Goal: Task Accomplishment & Management: Complete application form

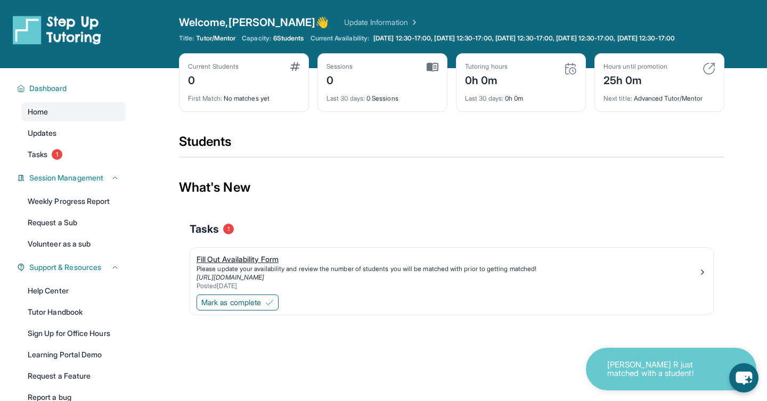
click at [233, 265] on div "Fill Out Availability Form" at bounding box center [447, 259] width 502 height 11
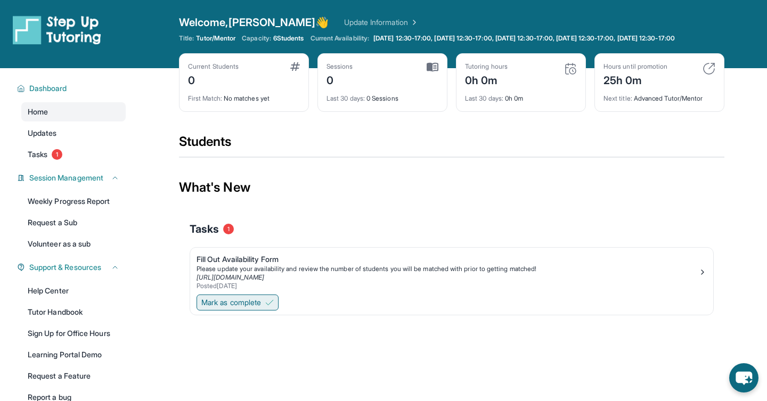
click at [249, 308] on span "Mark as complete" at bounding box center [231, 302] width 60 height 11
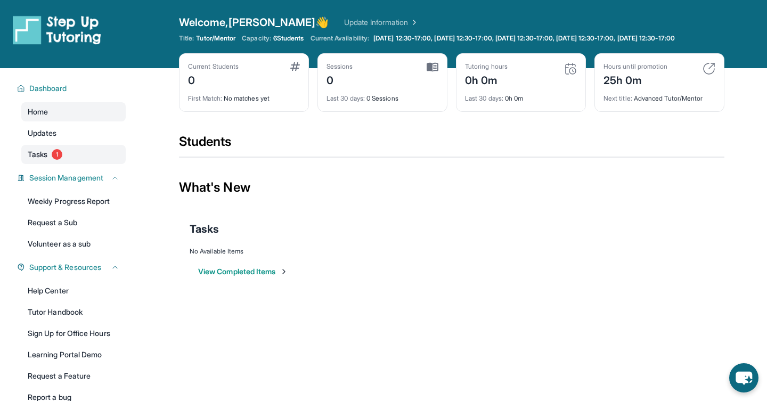
click at [56, 160] on span "1" at bounding box center [57, 154] width 11 height 11
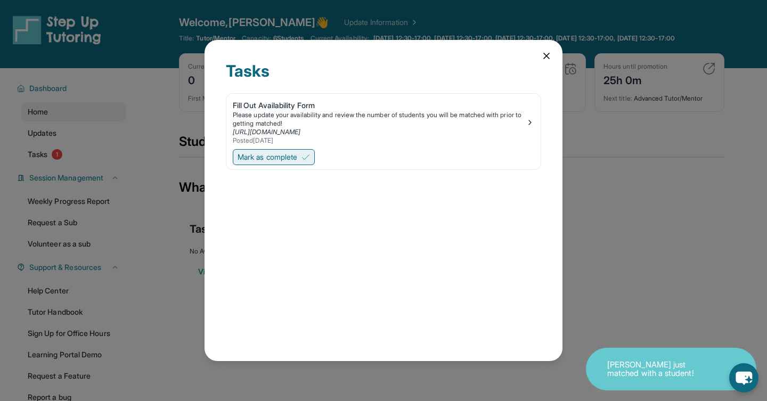
click at [290, 159] on span "Mark as complete" at bounding box center [267, 157] width 60 height 11
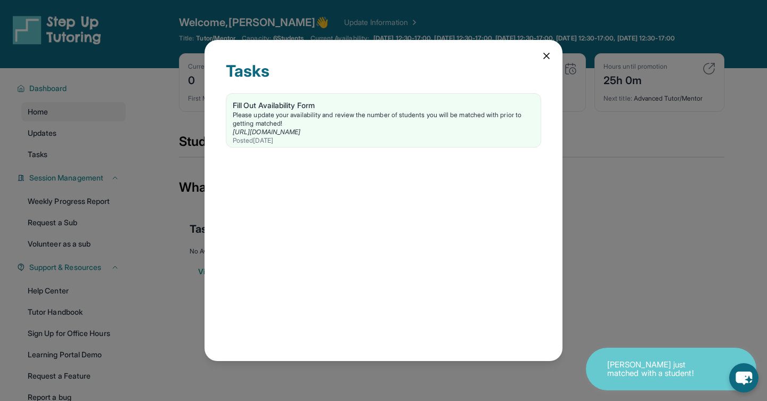
click at [538, 57] on div "Tasks Fill Out Availability Form Please update your availability and review the…" at bounding box center [383, 200] width 358 height 321
click at [541, 56] on icon at bounding box center [546, 56] width 11 height 11
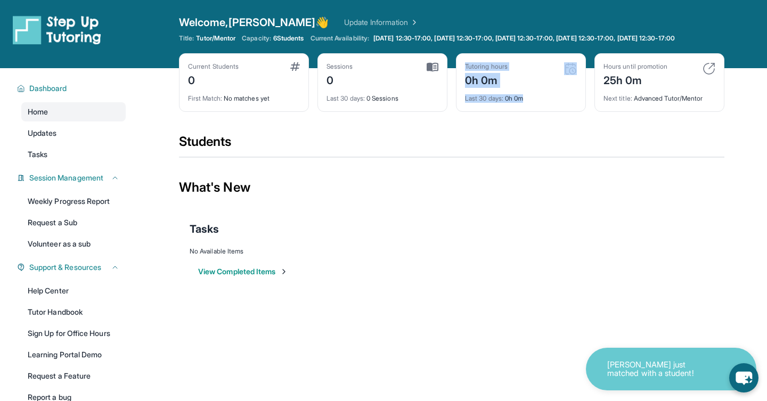
drag, startPoint x: 465, startPoint y: 75, endPoint x: 535, endPoint y: 108, distance: 76.9
click at [535, 108] on div "Tutoring hours 0h 0m Last 30 days : 0h 0m" at bounding box center [521, 82] width 130 height 59
click at [522, 132] on div "Current Students 0 First Match : No matches yet Sessions 0 Last 30 days : 0 Ses…" at bounding box center [451, 93] width 545 height 80
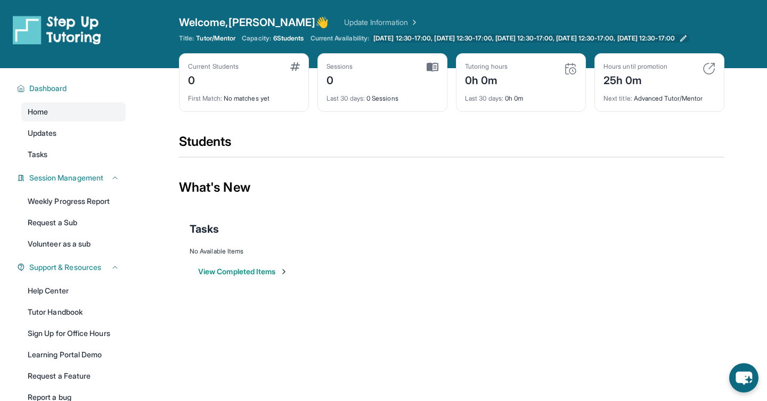
click at [516, 42] on span "[DATE] 12:30-17:00, [DATE] 12:30-17:00, [DATE] 12:30-17:00, [DATE] 12:30-17:00,…" at bounding box center [523, 38] width 301 height 9
click at [449, 220] on div "Tasks" at bounding box center [452, 229] width 524 height 36
drag, startPoint x: 603, startPoint y: 106, endPoint x: 708, endPoint y: 104, distance: 104.9
click at [708, 104] on div "Hours until promotion 25h 0m Next title : Advanced Tutor/Mentor" at bounding box center [659, 82] width 130 height 59
click at [663, 111] on div "Hours until promotion 25h 0m Next title : Advanced Tutor/Mentor" at bounding box center [659, 82] width 130 height 59
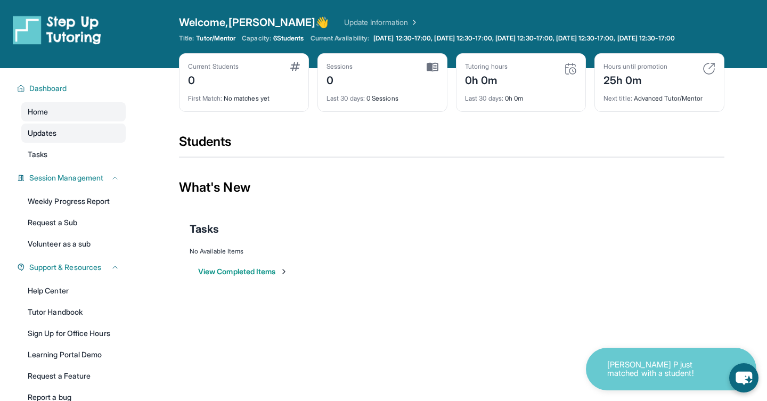
click at [70, 138] on link "Updates" at bounding box center [73, 133] width 104 height 19
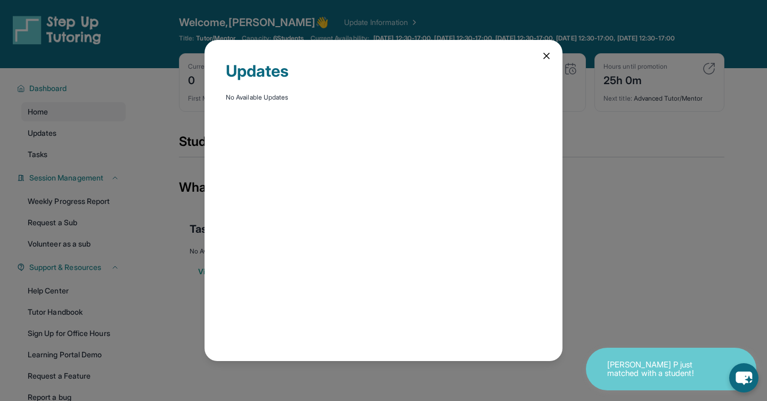
click at [546, 56] on icon at bounding box center [546, 55] width 5 height 5
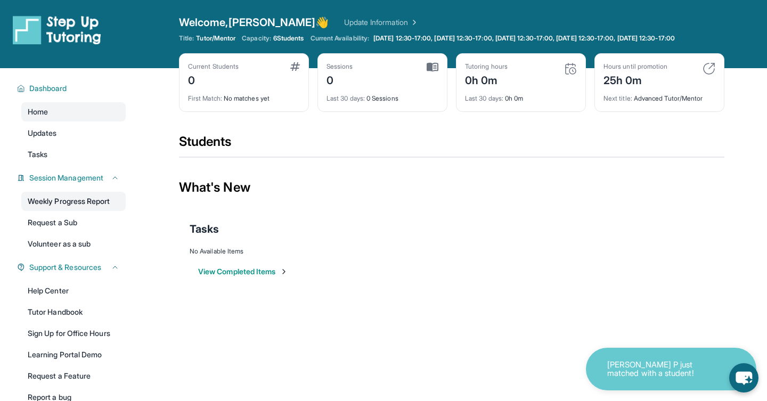
click at [79, 211] on link "Weekly Progress Report" at bounding box center [73, 201] width 104 height 19
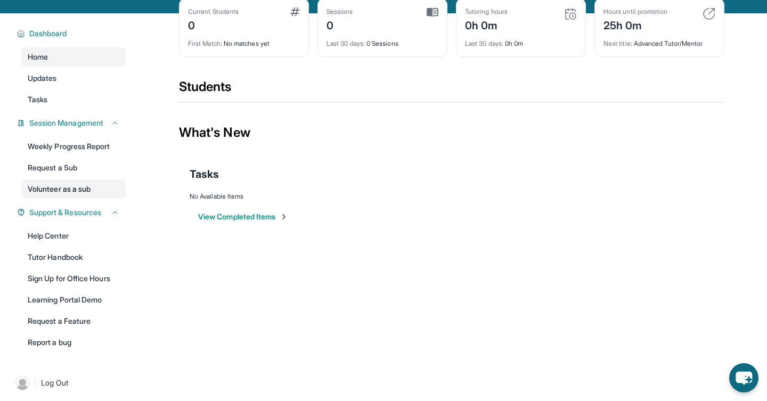
scroll to position [77, 0]
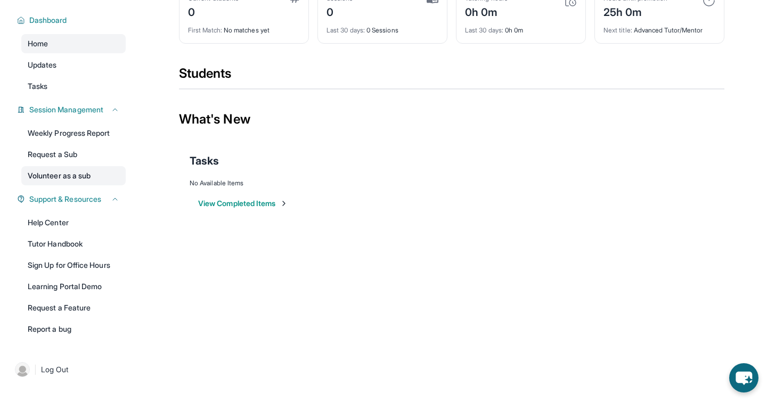
click at [83, 173] on link "Volunteer as a sub" at bounding box center [73, 175] width 104 height 19
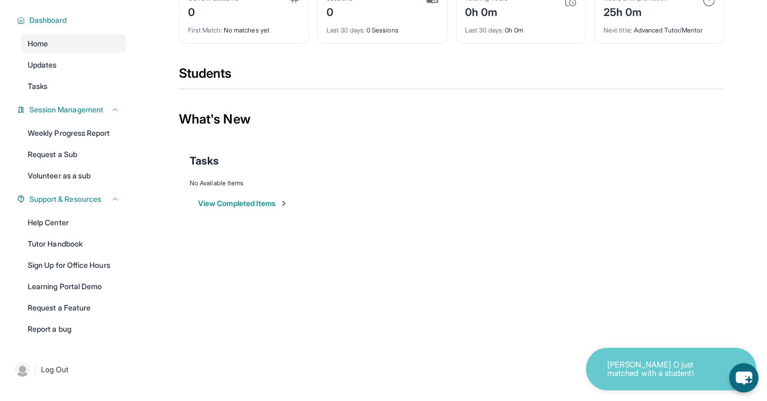
click at [671, 367] on p "Katie O just matched with a student!" at bounding box center [660, 369] width 106 height 18
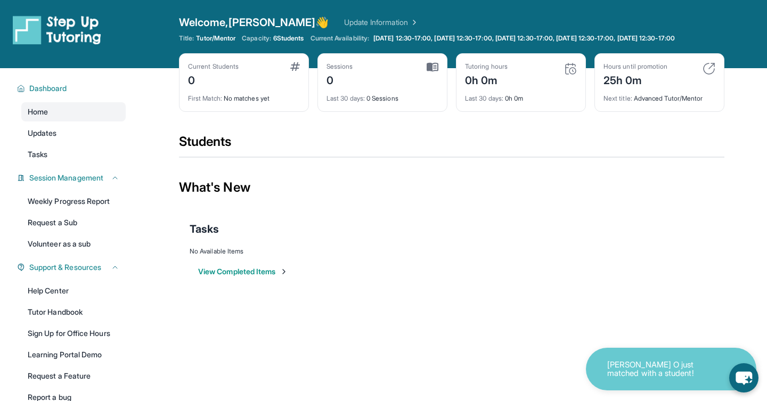
click at [489, 279] on div "View Completed Items" at bounding box center [452, 272] width 524 height 32
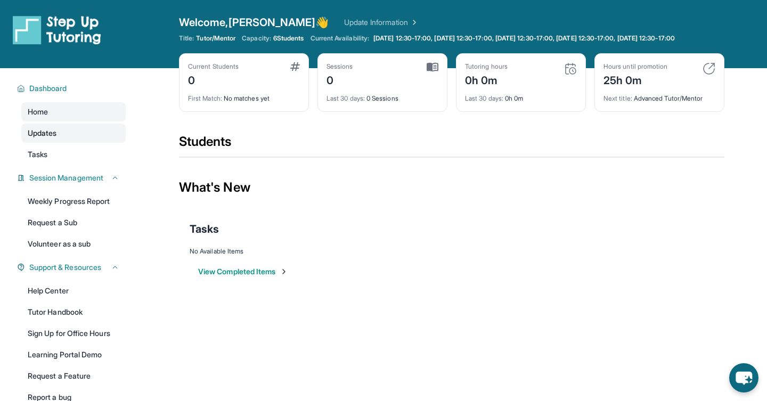
click at [78, 143] on link "Updates" at bounding box center [73, 133] width 104 height 19
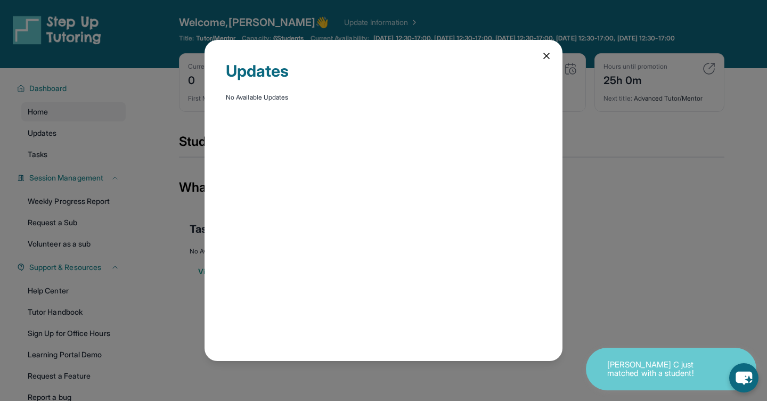
click at [547, 56] on icon at bounding box center [546, 55] width 5 height 5
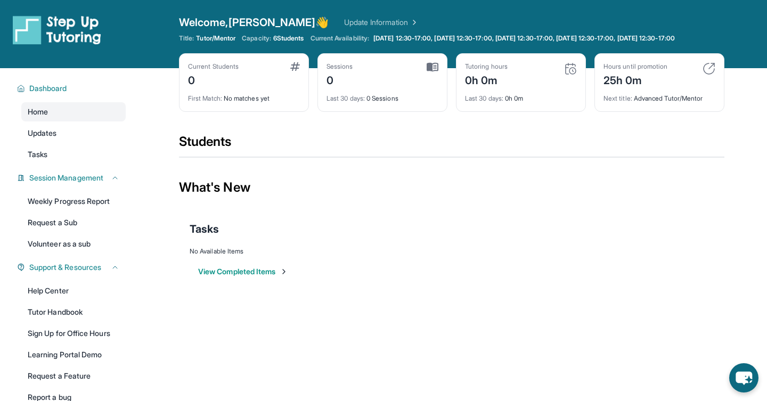
click at [399, 187] on div "What's New" at bounding box center [451, 187] width 545 height 47
click at [573, 43] on span "[DATE] 12:30-17:00, [DATE] 12:30-17:00, [DATE] 12:30-17:00, [DATE] 12:30-17:00,…" at bounding box center [523, 38] width 301 height 9
click at [362, 22] on link "Update Information" at bounding box center [381, 22] width 75 height 11
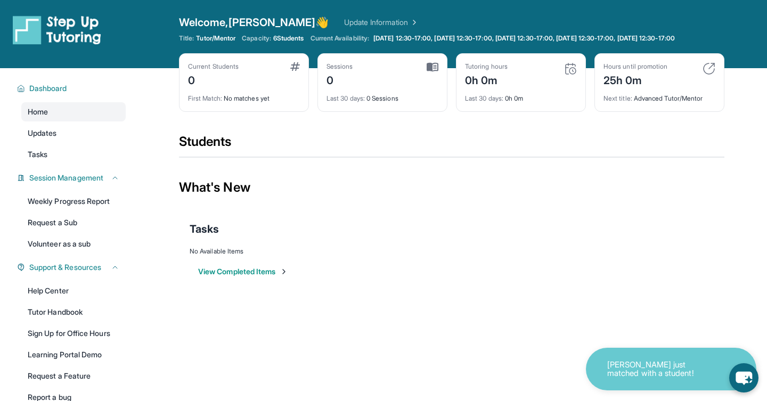
click at [296, 71] on img at bounding box center [295, 66] width 10 height 9
click at [348, 157] on div "Students" at bounding box center [451, 144] width 545 height 23
click at [411, 133] on div "Current Students 0 First Match : No matches yet Sessions 0 Last 30 days : 0 Ses…" at bounding box center [451, 93] width 545 height 80
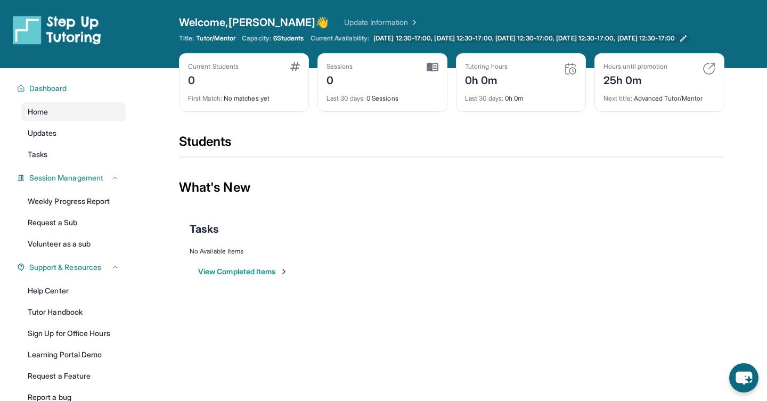
click at [534, 43] on span "[DATE] 12:30-17:00, [DATE] 12:30-17:00, [DATE] 12:30-17:00, [DATE] 12:30-17:00,…" at bounding box center [523, 38] width 301 height 9
click at [380, 221] on div "Tasks" at bounding box center [452, 229] width 524 height 36
drag, startPoint x: 466, startPoint y: 90, endPoint x: 497, endPoint y: 90, distance: 31.4
click at [497, 88] on div "0h 0m" at bounding box center [486, 79] width 43 height 17
click at [514, 98] on div "Last 30 days : 0h 0m" at bounding box center [521, 95] width 112 height 15
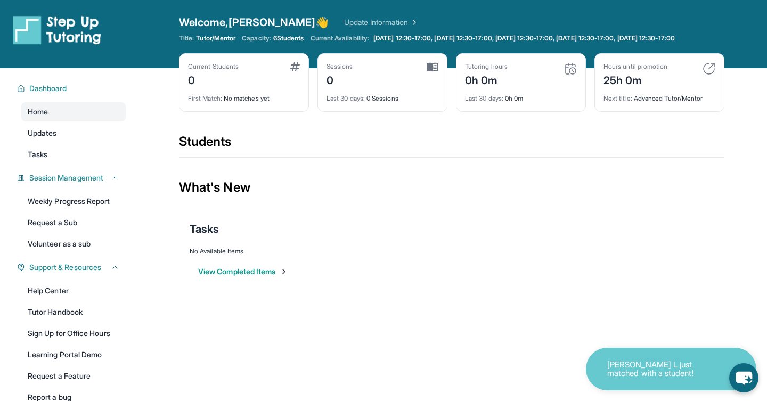
click at [418, 133] on div "Current Students 0 First Match : No matches yet Sessions 0 Last 30 days : 0 Ses…" at bounding box center [451, 93] width 545 height 80
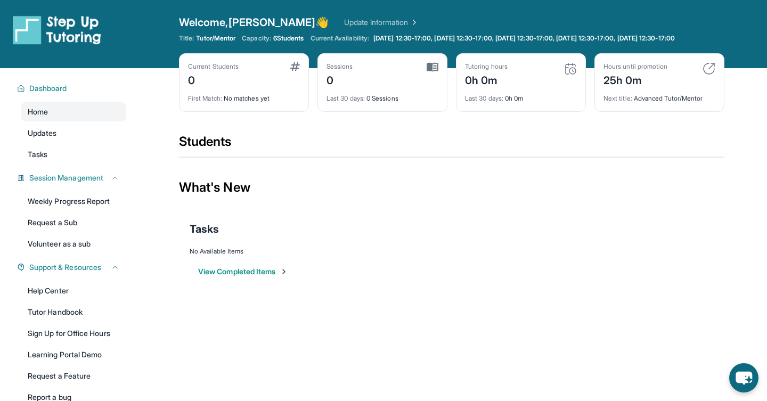
click at [406, 129] on div "Current Students 0 First Match : No matches yet Sessions 0 Last 30 days : 0 Ses…" at bounding box center [451, 93] width 545 height 80
click at [388, 129] on div "Current Students 0 First Match : No matches yet Sessions 0 Last 30 days : 0 Ses…" at bounding box center [451, 93] width 545 height 80
drag, startPoint x: 188, startPoint y: 76, endPoint x: 244, endPoint y: 77, distance: 56.4
click at [245, 77] on div "Current Students 0" at bounding box center [244, 75] width 112 height 26
click at [275, 77] on div "Current Students 0" at bounding box center [244, 75] width 112 height 26
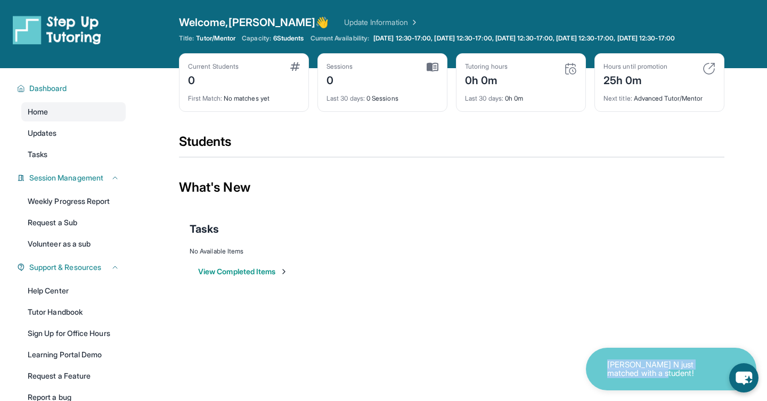
drag, startPoint x: 604, startPoint y: 364, endPoint x: 697, endPoint y: 389, distance: 96.6
click at [697, 389] on div "[PERSON_NAME] N just matched with a student!" at bounding box center [671, 369] width 170 height 43
click at [648, 376] on p "[PERSON_NAME] N just matched with a student!" at bounding box center [660, 369] width 106 height 18
click at [385, 157] on div "Students" at bounding box center [451, 144] width 545 height 23
click at [358, 157] on div "Students" at bounding box center [451, 144] width 545 height 23
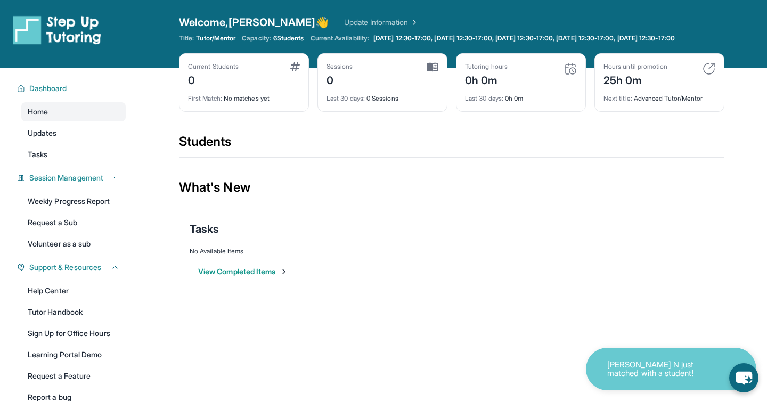
click at [389, 133] on div "Current Students 0 First Match : No matches yet Sessions 0 Last 30 days : 0 Ses…" at bounding box center [451, 93] width 545 height 80
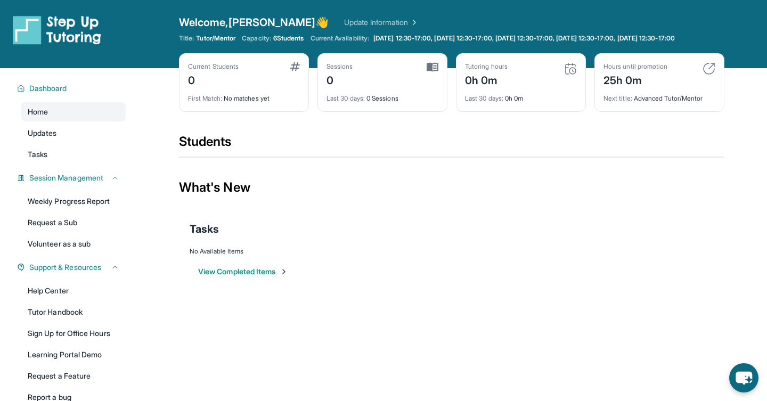
click at [454, 133] on div "Current Students 0 First Match : No matches yet Sessions 0 Last 30 days : 0 Ses…" at bounding box center [451, 93] width 545 height 80
click at [441, 133] on div "Current Students 0 First Match : No matches yet Sessions 0 Last 30 days : 0 Ses…" at bounding box center [451, 93] width 545 height 80
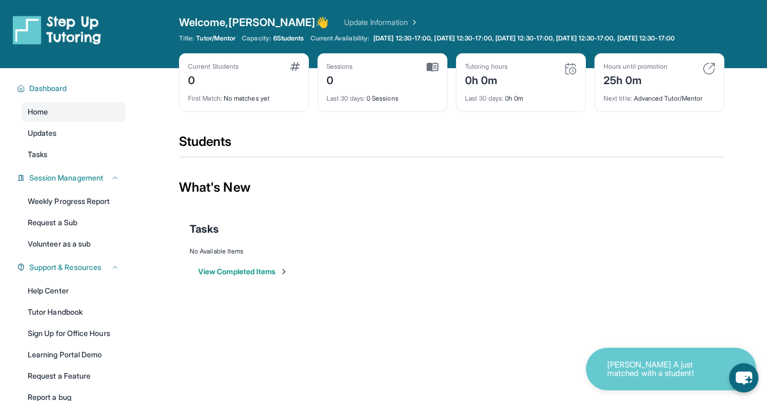
click at [427, 147] on div "Students" at bounding box center [451, 144] width 545 height 23
drag, startPoint x: 606, startPoint y: 366, endPoint x: 667, endPoint y: 367, distance: 60.7
click at [667, 367] on div "Faye A just matched with a student!" at bounding box center [671, 369] width 170 height 43
click at [650, 367] on p "Faye A just matched with a student!" at bounding box center [660, 369] width 106 height 18
click at [568, 236] on div "Tasks" at bounding box center [452, 228] width 524 height 15
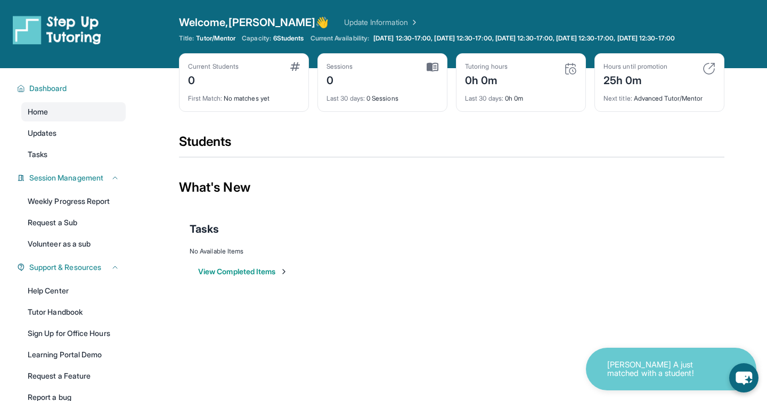
click at [464, 157] on div "Students" at bounding box center [451, 144] width 545 height 23
click at [52, 138] on span "Updates" at bounding box center [42, 133] width 29 height 11
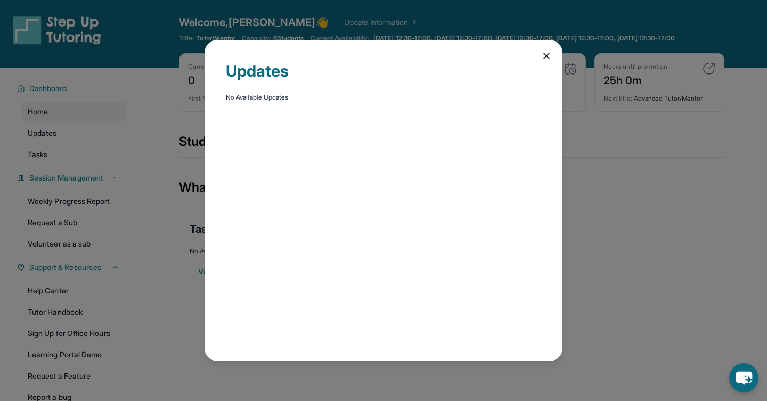
click at [547, 55] on icon at bounding box center [546, 55] width 5 height 5
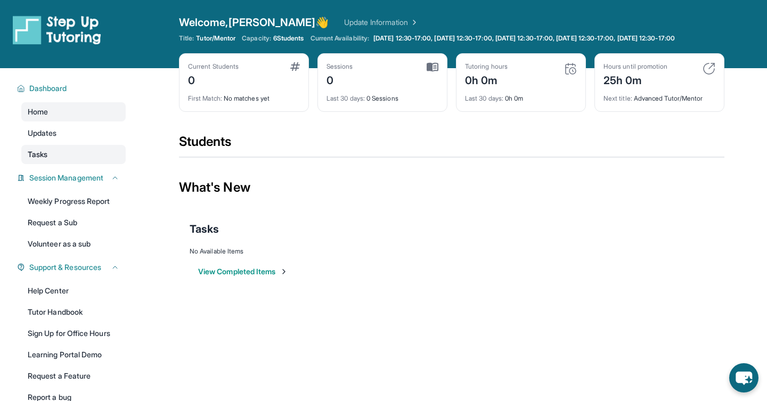
click at [86, 164] on link "Tasks" at bounding box center [73, 154] width 104 height 19
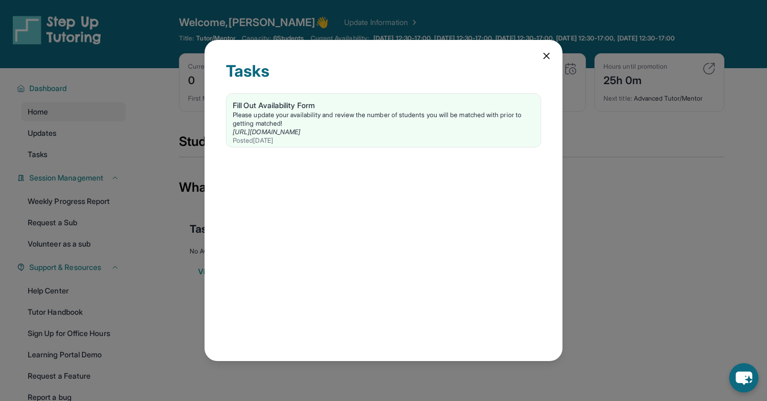
click at [544, 62] on div "Tasks Fill Out Availability Form Please update your availability and review the…" at bounding box center [383, 200] width 358 height 321
click at [546, 58] on icon at bounding box center [546, 56] width 11 height 11
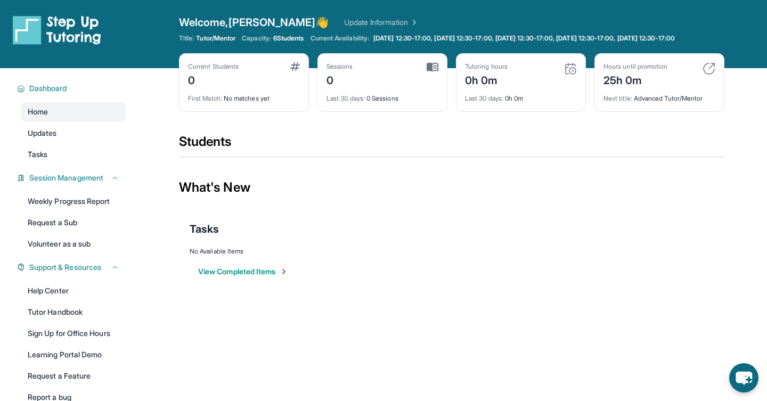
click at [423, 145] on div "Students" at bounding box center [451, 144] width 545 height 23
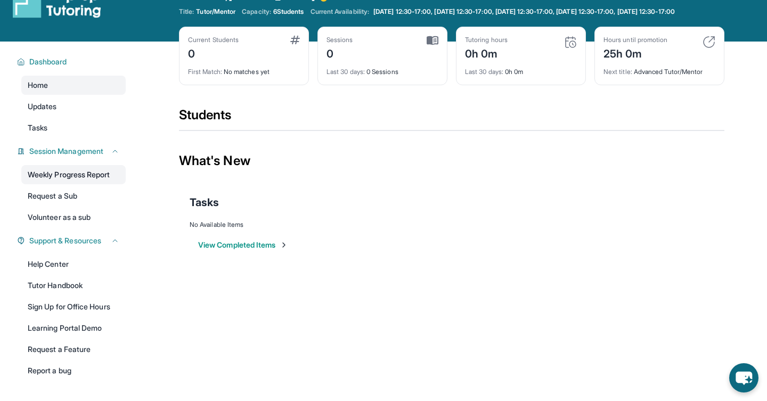
click at [78, 184] on link "Weekly Progress Report" at bounding box center [73, 174] width 104 height 19
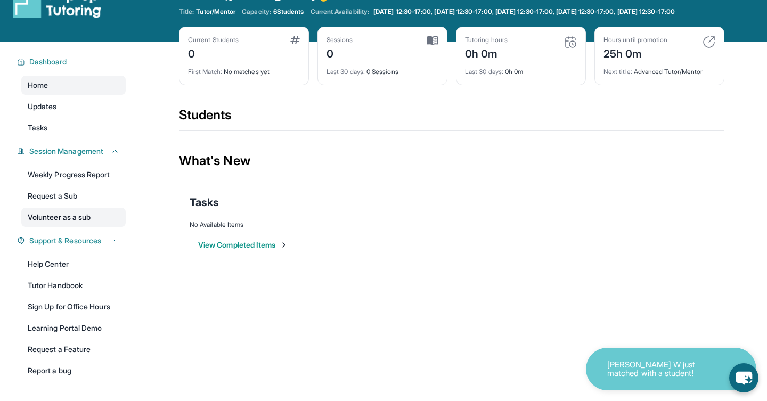
click at [78, 223] on link "Volunteer as a sub" at bounding box center [73, 217] width 104 height 19
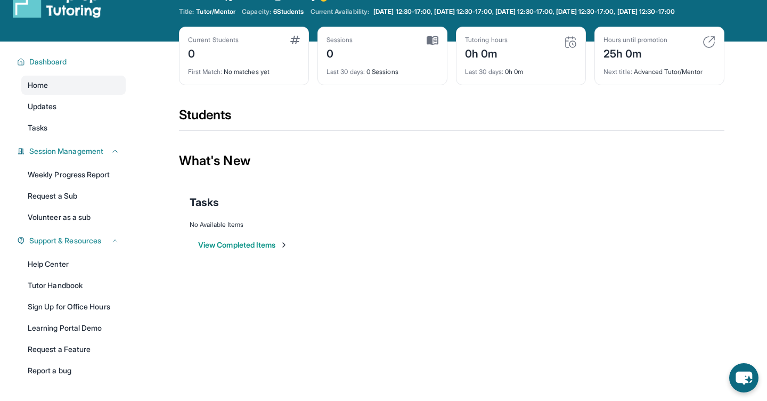
click at [399, 106] on div "Current Students 0 First Match : No matches yet Sessions 0 Last 30 days : 0 Ses…" at bounding box center [451, 67] width 545 height 80
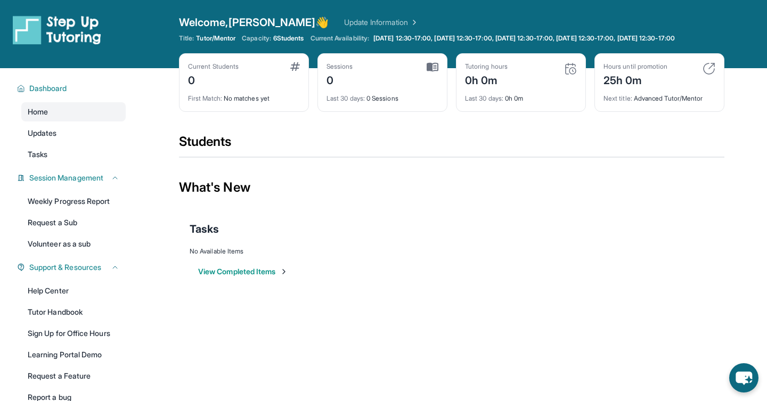
click at [444, 176] on div "What's New" at bounding box center [451, 187] width 545 height 47
click at [359, 226] on div "Tasks" at bounding box center [452, 229] width 524 height 36
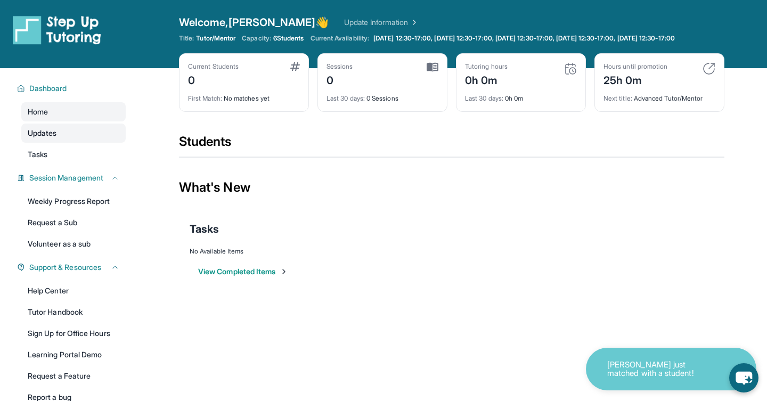
click at [56, 138] on span "Updates" at bounding box center [42, 133] width 29 height 11
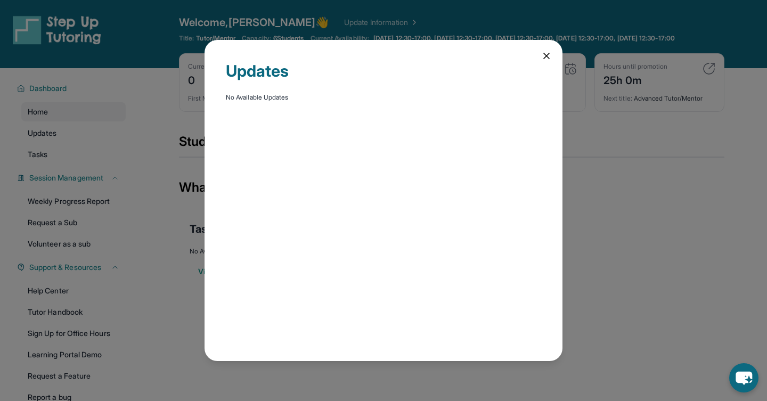
click at [545, 58] on icon at bounding box center [546, 55] width 5 height 5
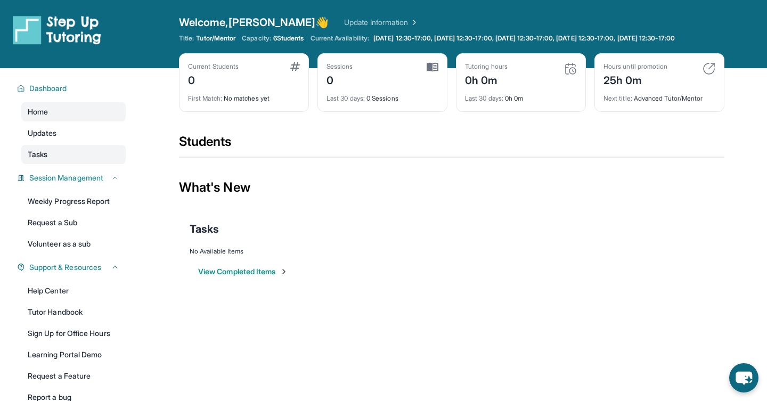
click at [69, 164] on link "Tasks" at bounding box center [73, 154] width 104 height 19
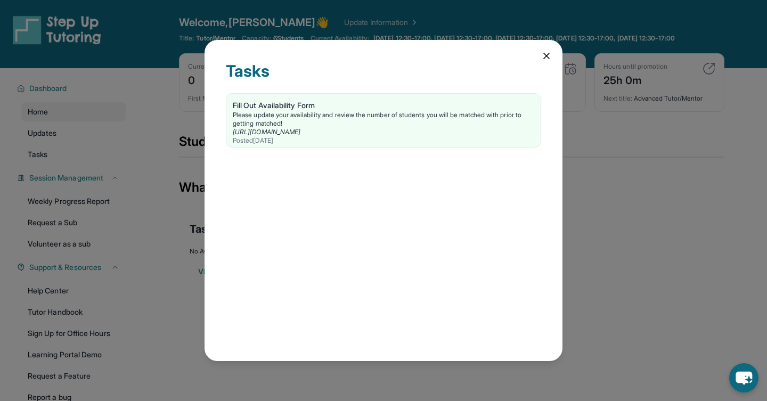
click at [548, 58] on icon at bounding box center [546, 55] width 5 height 5
